Goal: Task Accomplishment & Management: Complete application form

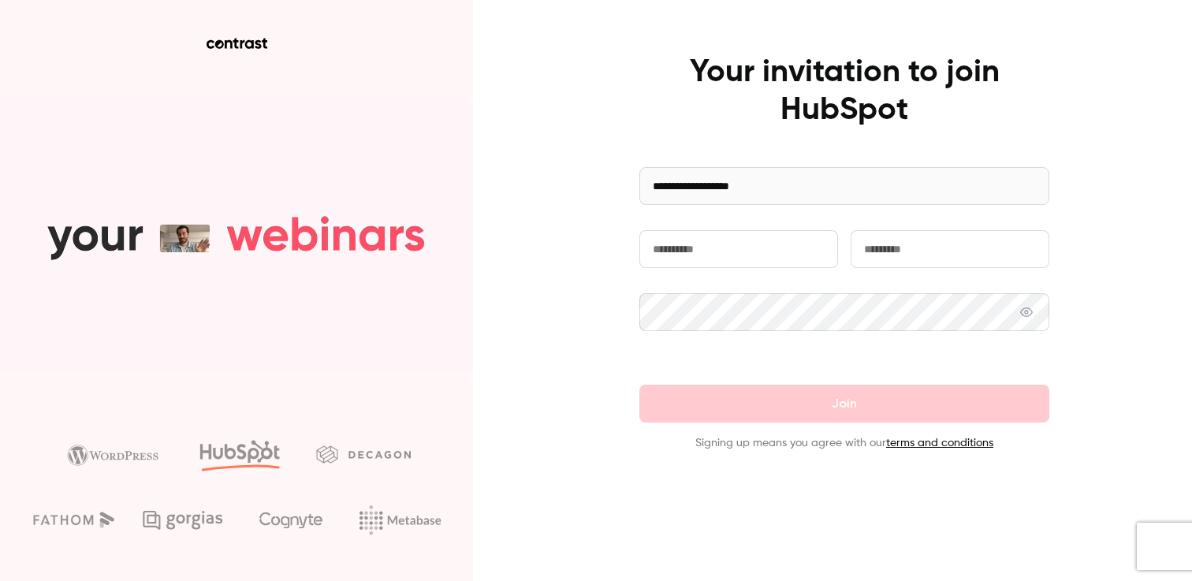
click at [697, 262] on input "text" at bounding box center [739, 249] width 199 height 38
type input "*******"
type input "******"
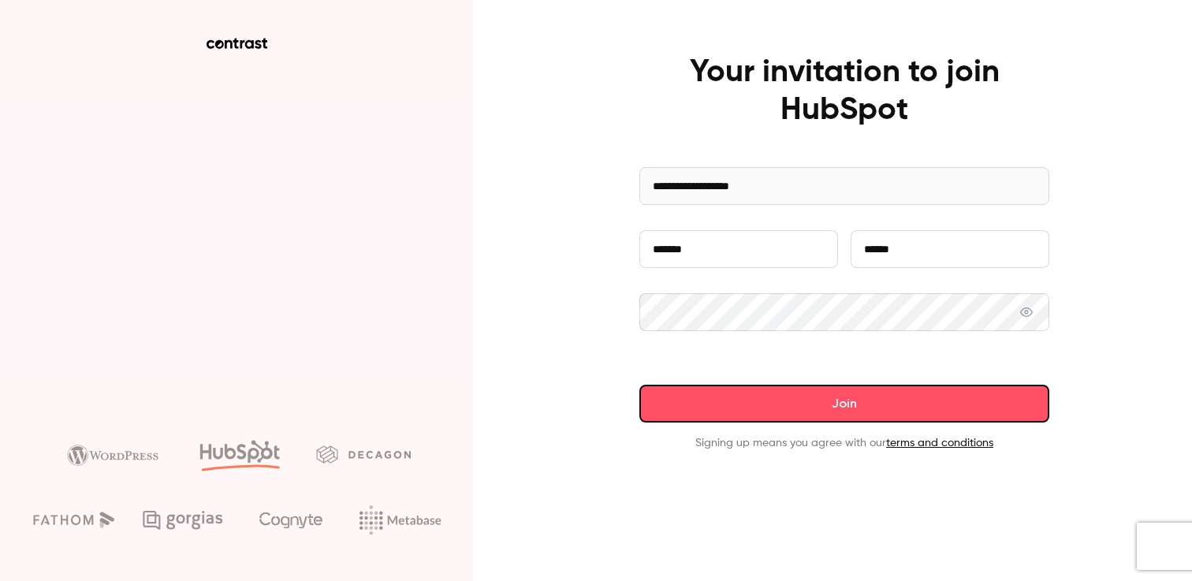
click at [890, 417] on button "Join" at bounding box center [845, 404] width 410 height 38
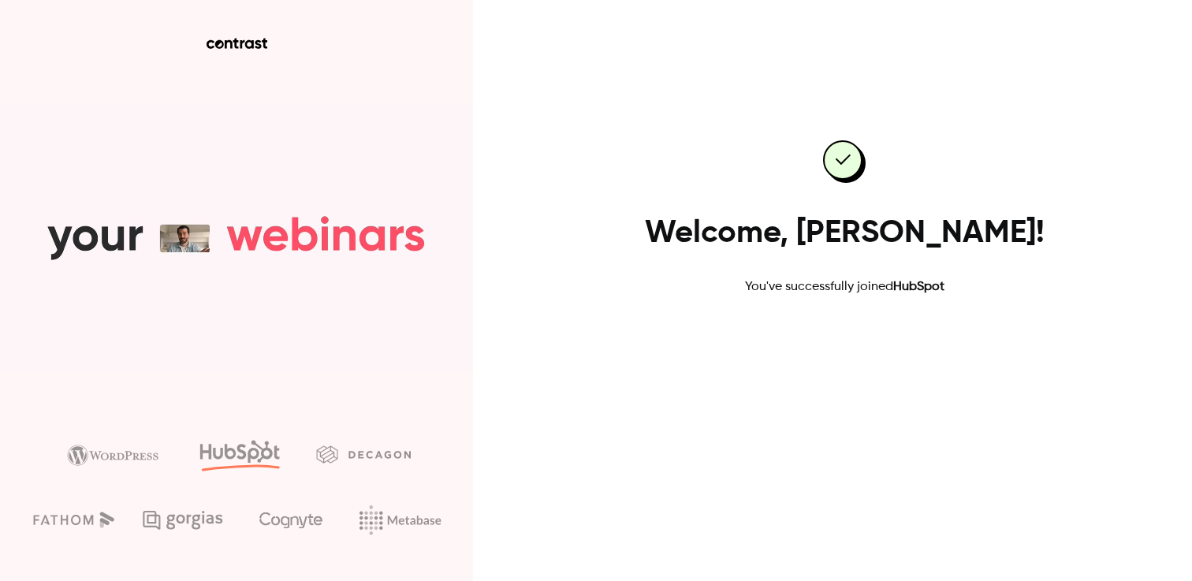
click at [846, 342] on link "Go to dashboard" at bounding box center [845, 347] width 134 height 38
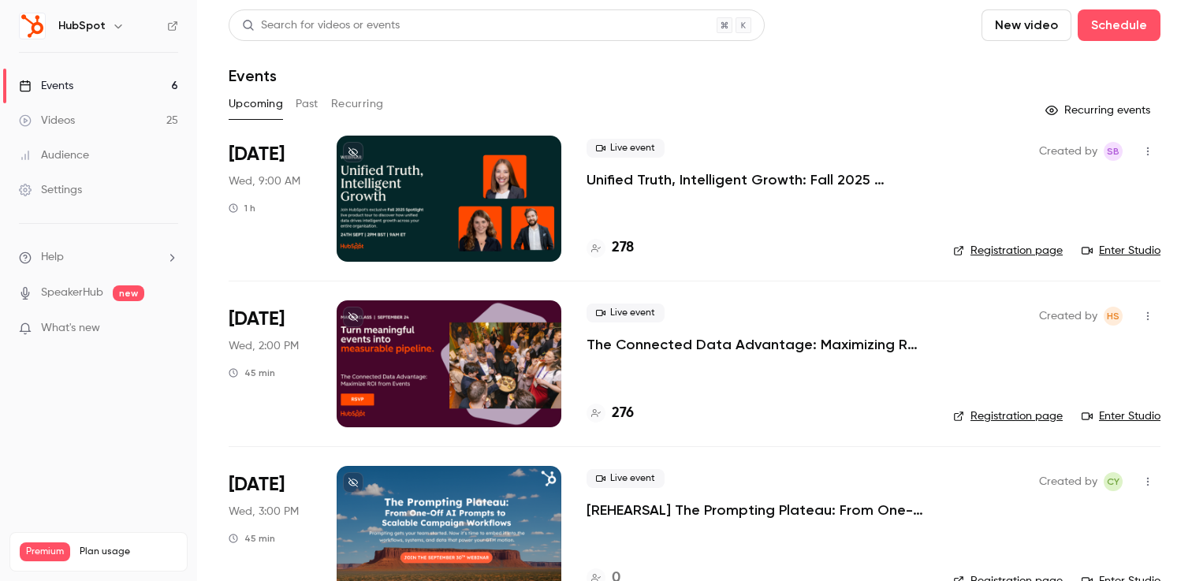
click at [91, 190] on link "Settings" at bounding box center [98, 190] width 197 height 35
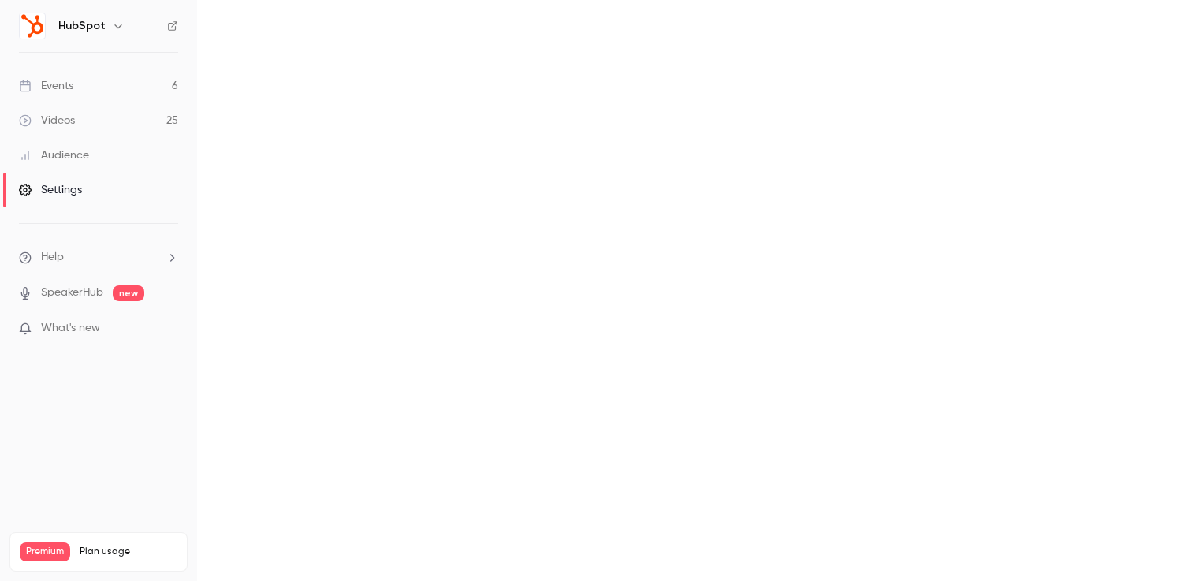
scroll to position [21, 0]
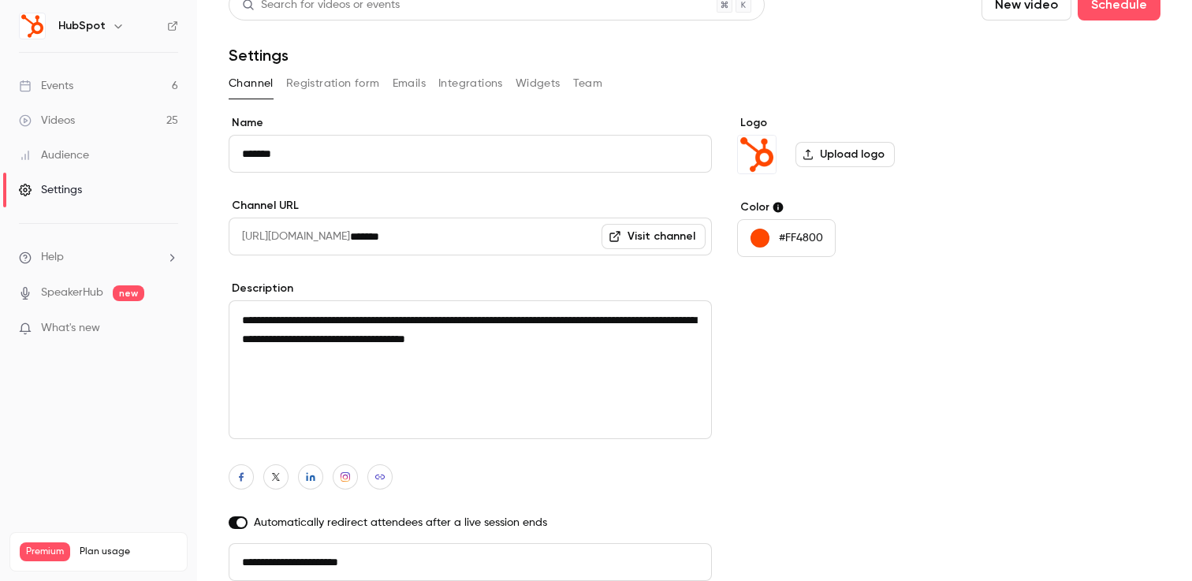
click at [414, 86] on button "Emails" at bounding box center [409, 83] width 33 height 25
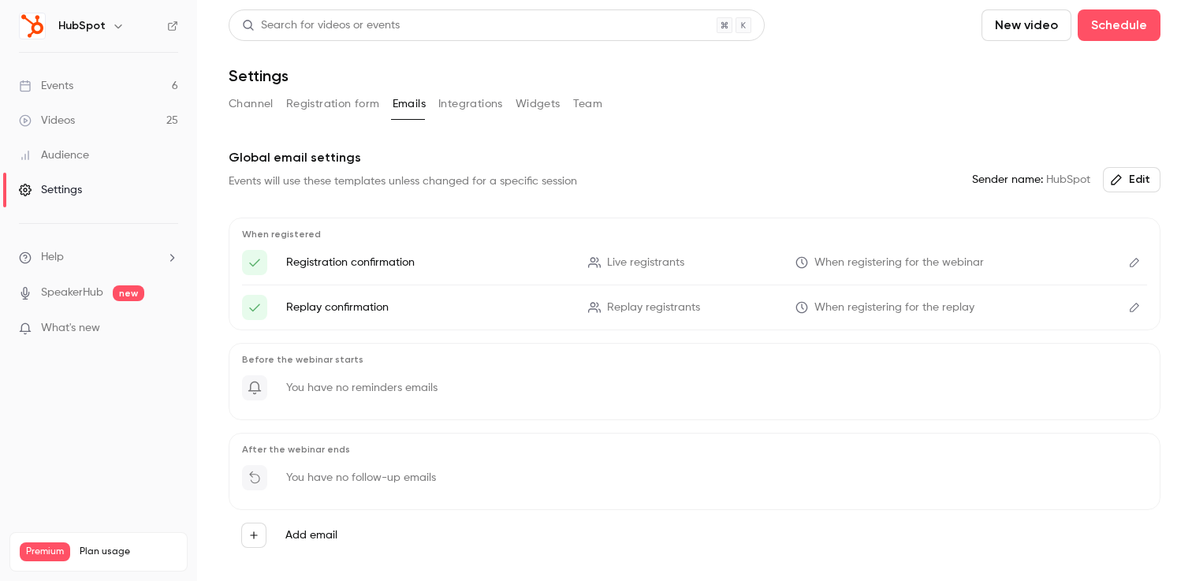
click at [471, 107] on button "Integrations" at bounding box center [470, 103] width 65 height 25
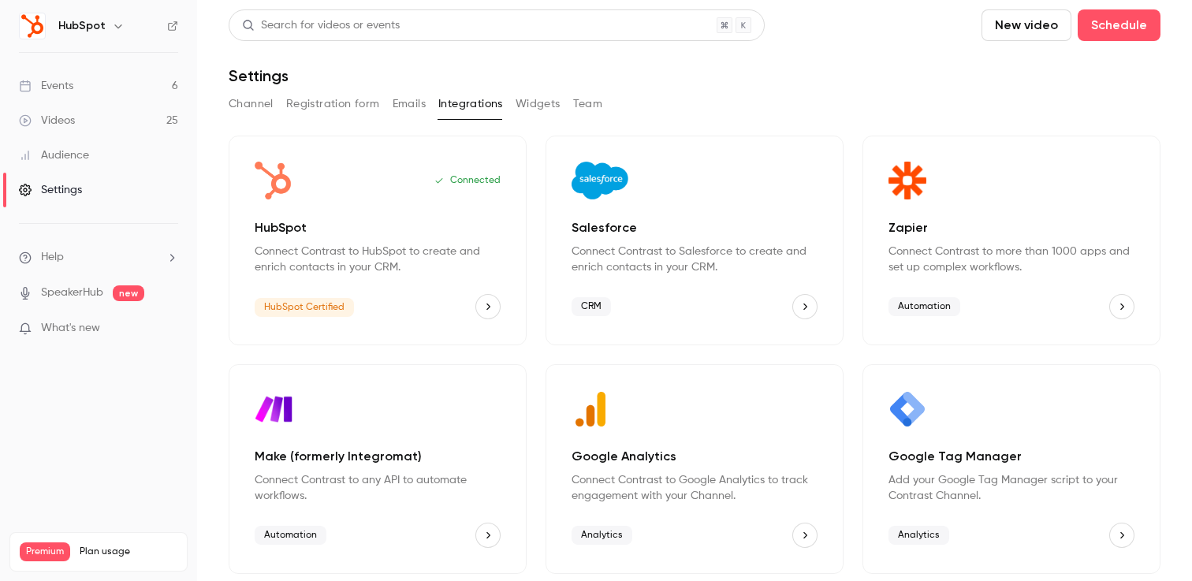
click at [547, 103] on button "Widgets" at bounding box center [538, 103] width 45 height 25
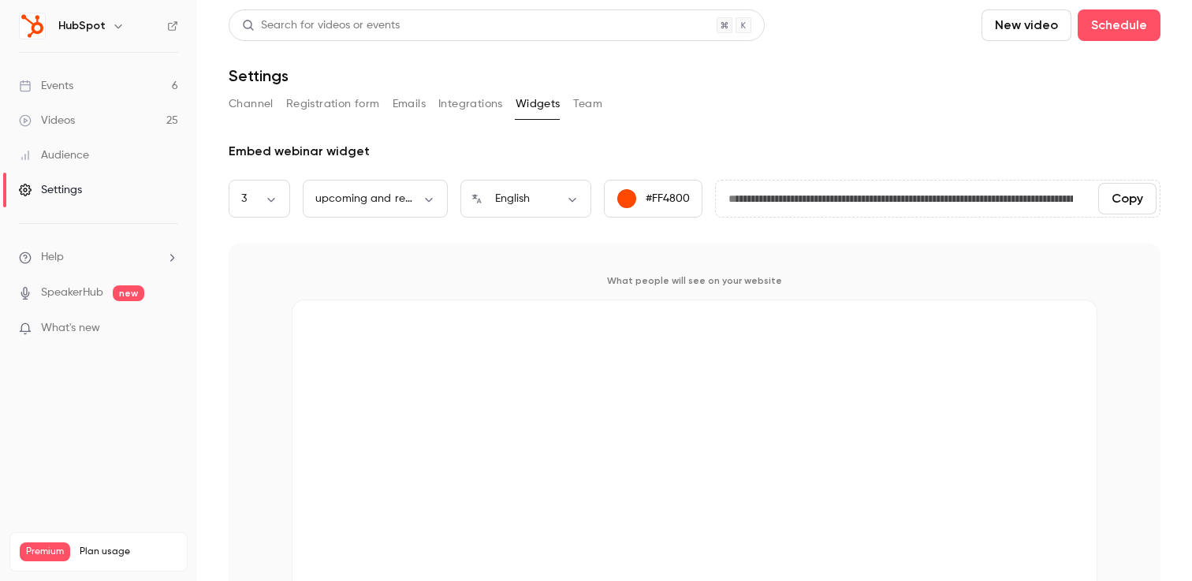
click at [595, 106] on button "Team" at bounding box center [588, 103] width 30 height 25
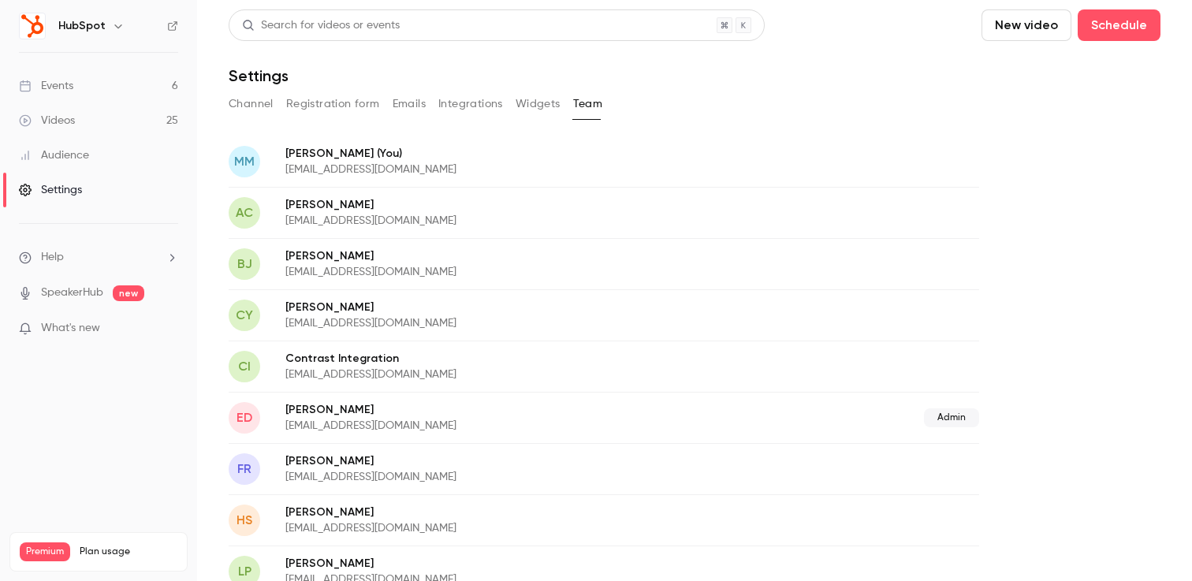
click at [86, 121] on link "Videos 25" at bounding box center [98, 120] width 197 height 35
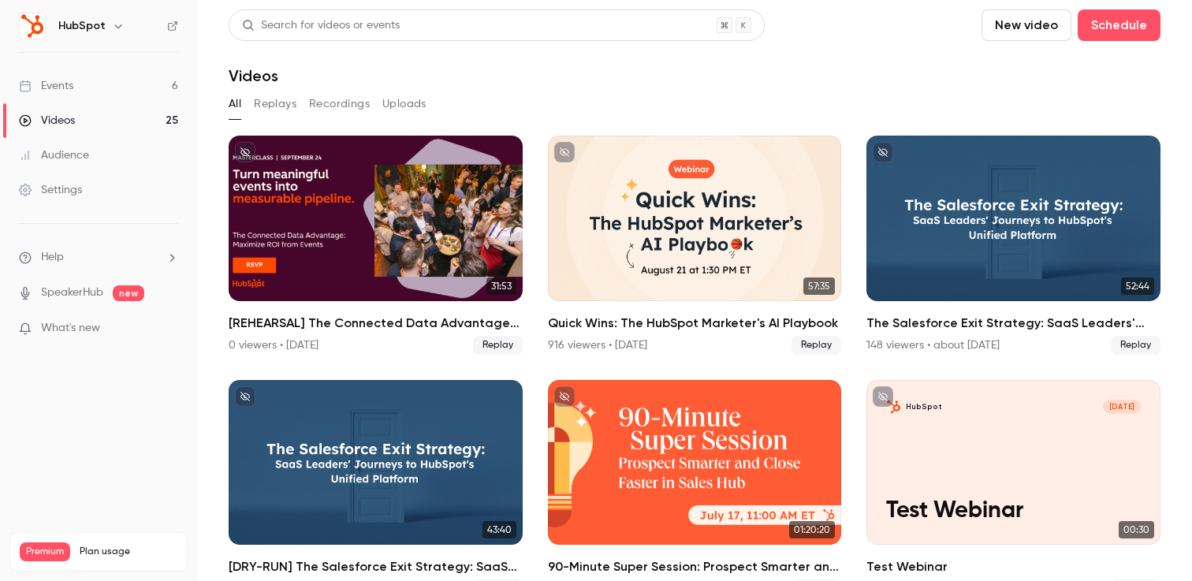
click at [74, 84] on link "Events 6" at bounding box center [98, 86] width 197 height 35
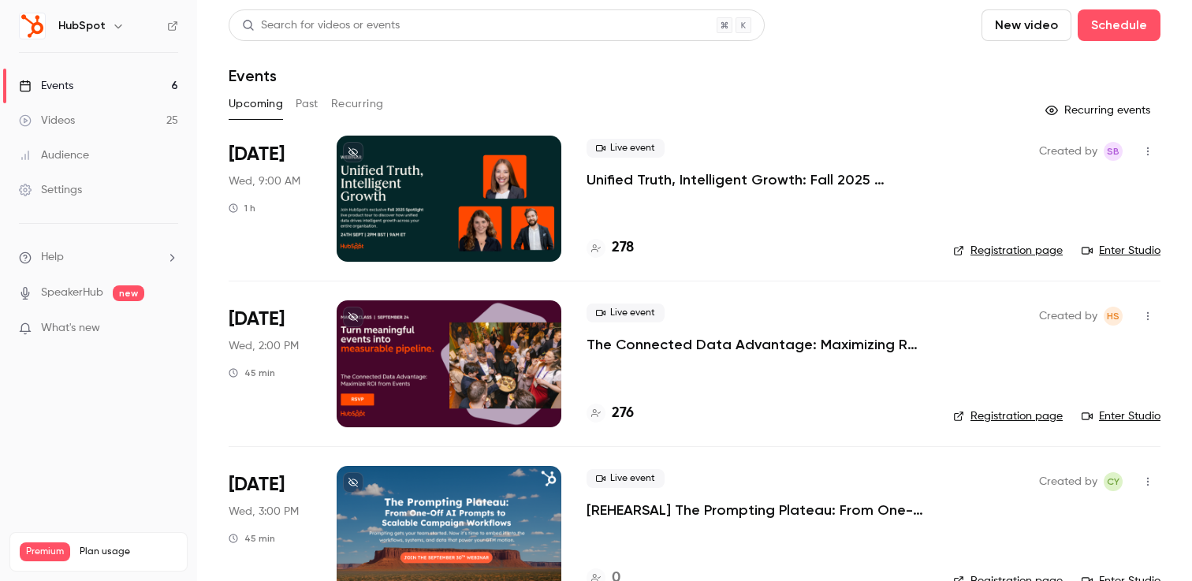
click at [107, 326] on p "What's new" at bounding box center [86, 328] width 134 height 17
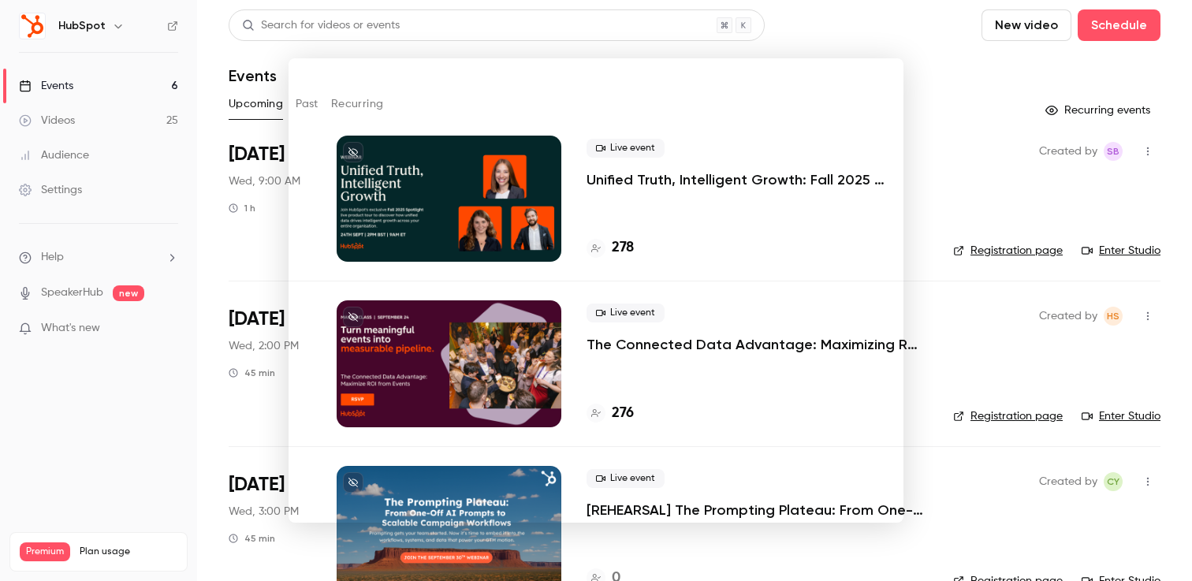
click at [949, 39] on div at bounding box center [596, 290] width 1192 height 581
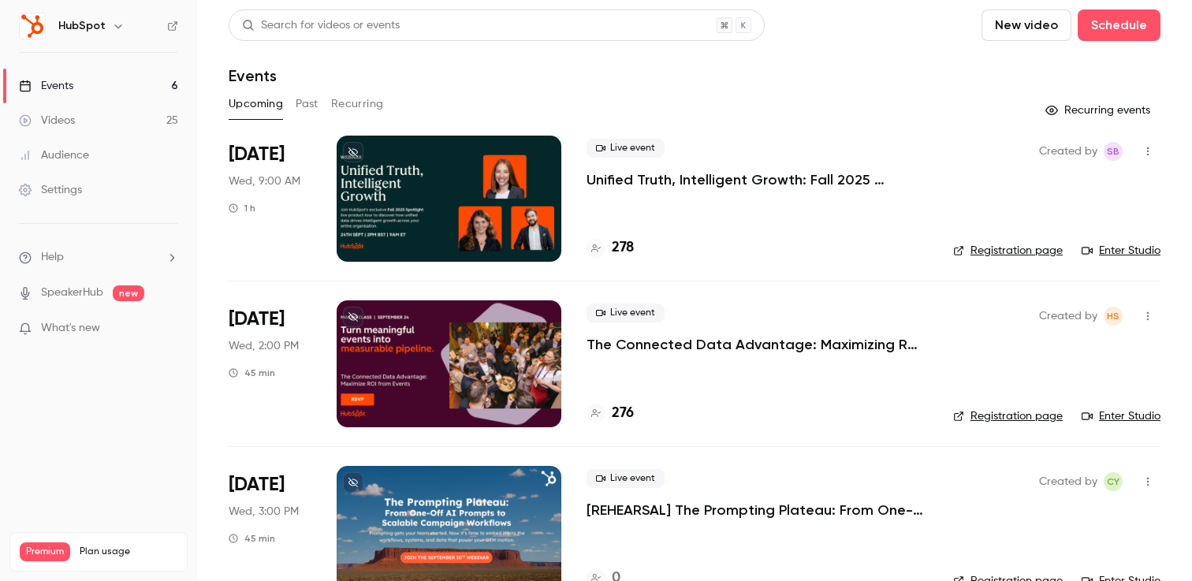
click at [93, 84] on link "Events 6" at bounding box center [98, 86] width 197 height 35
click at [308, 105] on button "Past" at bounding box center [307, 103] width 23 height 25
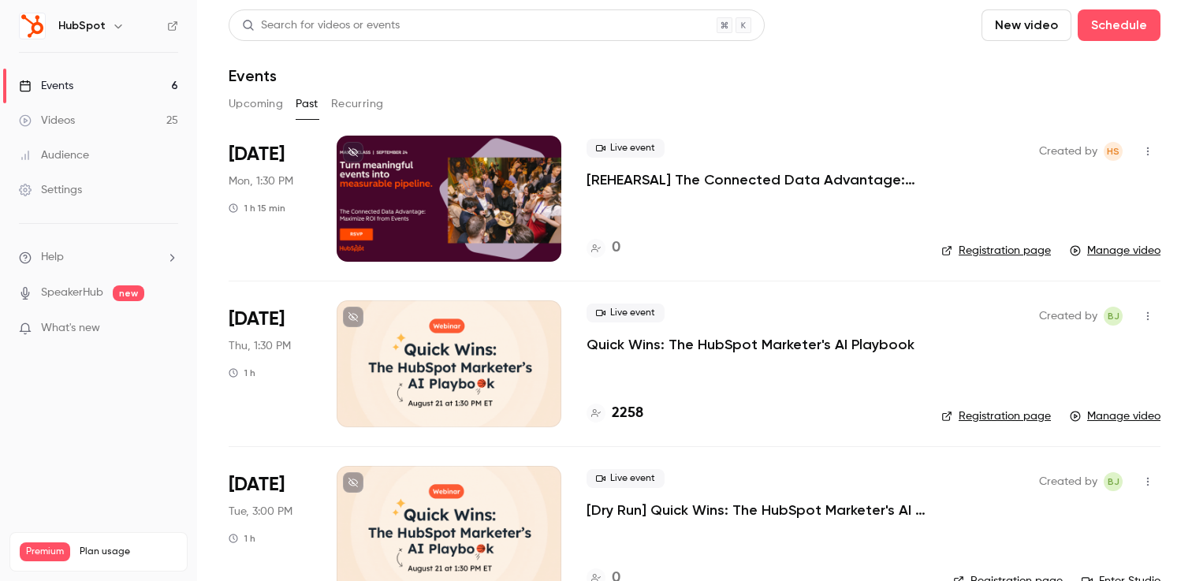
click at [984, 248] on link "Registration page" at bounding box center [997, 251] width 110 height 16
